Goal: Task Accomplishment & Management: Use online tool/utility

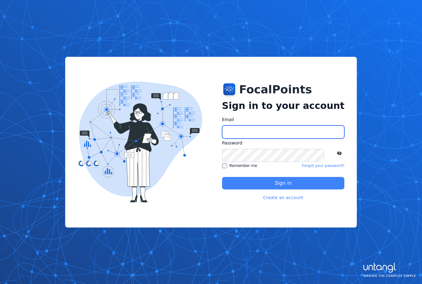
type input "**********"
click at [310, 180] on button "Sign in" at bounding box center [283, 183] width 123 height 12
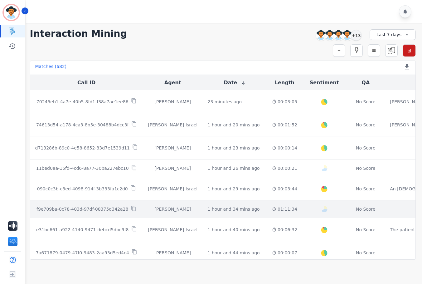
click at [225, 213] on td "1 hour and 34 mins ago Start at: [DATE] 8:31am" at bounding box center [235, 209] width 64 height 18
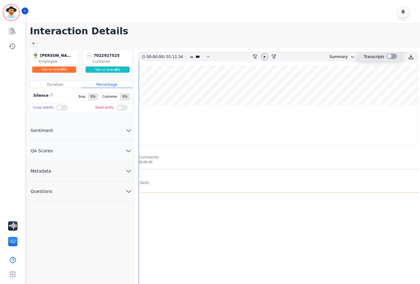
click at [387, 58] on div at bounding box center [392, 56] width 10 height 5
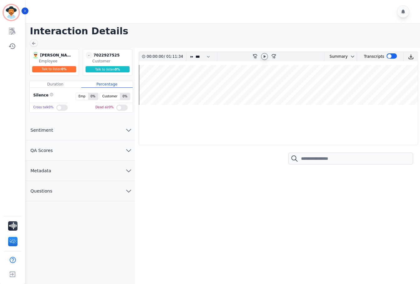
click at [264, 58] on icon at bounding box center [264, 56] width 5 height 5
click at [262, 57] on icon at bounding box center [264, 56] width 5 height 5
click at [412, 59] on img at bounding box center [411, 57] width 6 height 6
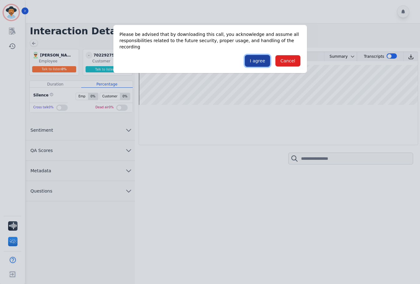
click at [262, 56] on button "I agree" at bounding box center [257, 61] width 25 height 12
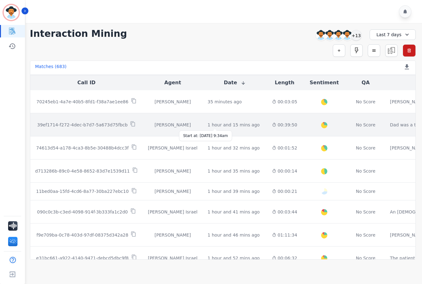
click at [208, 123] on div "1 hour and 15 mins ago" at bounding box center [234, 125] width 52 height 6
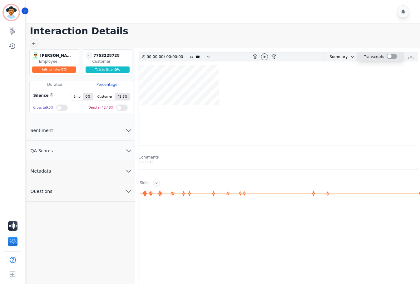
click at [389, 54] on div at bounding box center [392, 56] width 10 height 5
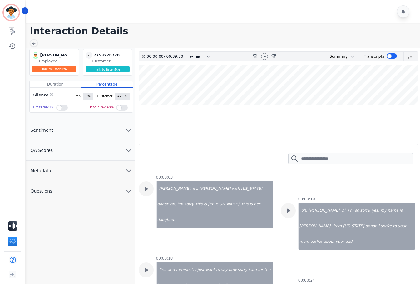
scroll to position [62, 0]
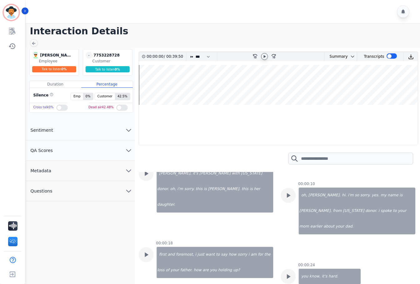
click at [267, 57] on div at bounding box center [264, 56] width 7 height 7
click at [261, 58] on div at bounding box center [264, 56] width 7 height 7
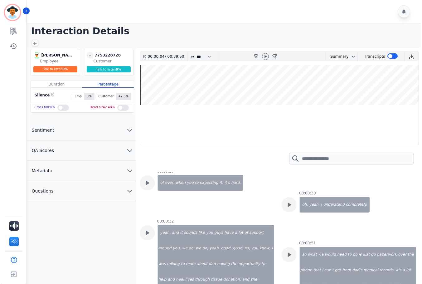
scroll to position [187, 0]
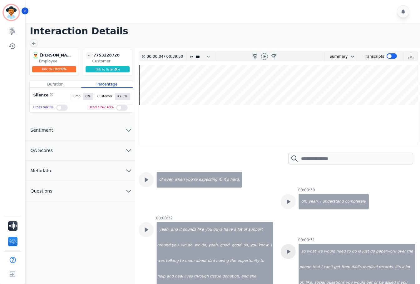
click at [292, 244] on div at bounding box center [288, 251] width 15 height 15
click at [264, 56] on icon at bounding box center [264, 56] width 5 height 5
click at [411, 57] on img at bounding box center [411, 57] width 6 height 6
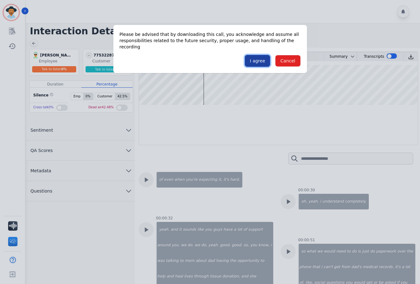
click at [254, 59] on button "I agree" at bounding box center [257, 61] width 25 height 12
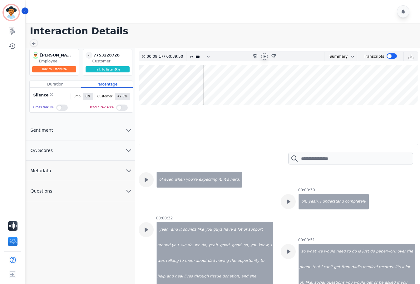
click at [274, 26] on main "Interaction Details [PERSON_NAME] [PERSON_NAME] Employee Talk to listen 0 % - 7…" at bounding box center [222, 167] width 396 height 289
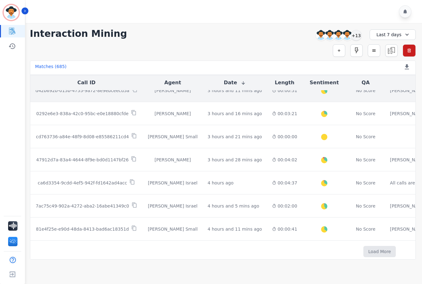
scroll to position [312, 0]
